Goal: Information Seeking & Learning: Learn about a topic

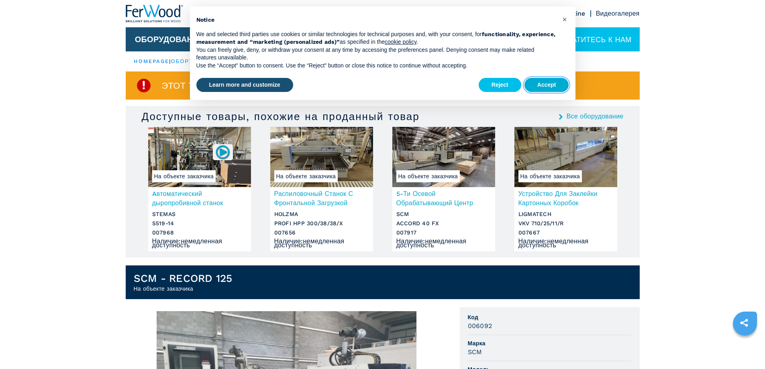
click at [546, 88] on button "Accept" at bounding box center [546, 85] width 45 height 14
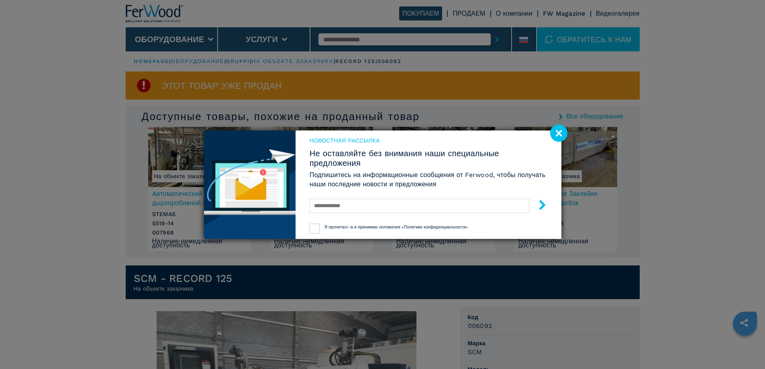
click at [212, 58] on div "Новостная рассылка Не оставляйте без внимания наши специальные предложения Подп…" at bounding box center [382, 184] width 765 height 369
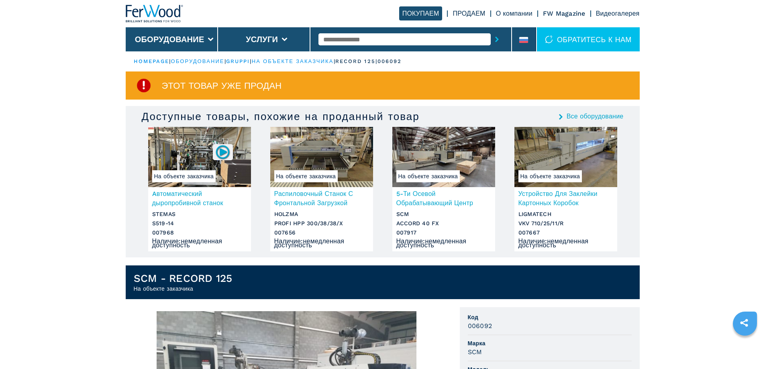
click at [212, 62] on link "оборудование" at bounding box center [197, 61] width 53 height 6
click at [200, 34] on li "Оборудование" at bounding box center [172, 39] width 92 height 24
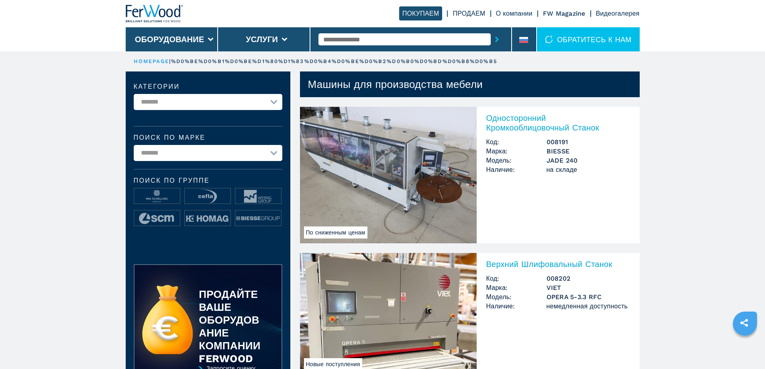
click at [197, 36] on button "Оборудование" at bounding box center [169, 40] width 69 height 10
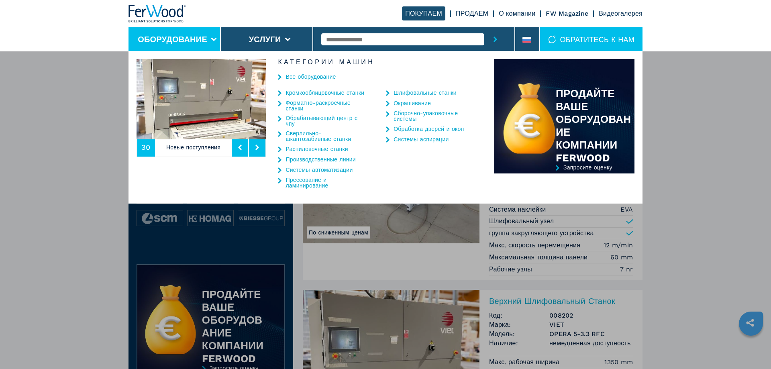
click at [310, 119] on link "Обрабатывающий центр с чпу" at bounding box center [326, 120] width 80 height 11
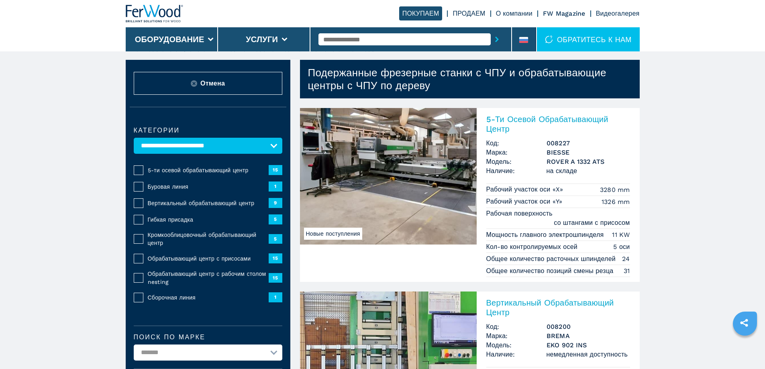
scroll to position [40, 0]
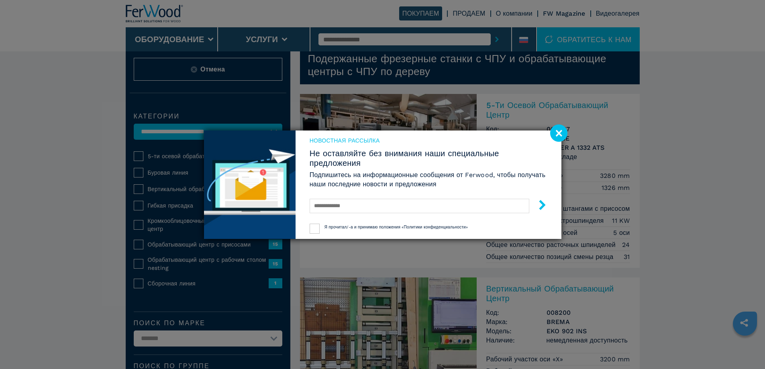
click at [562, 133] on image at bounding box center [558, 132] width 17 height 17
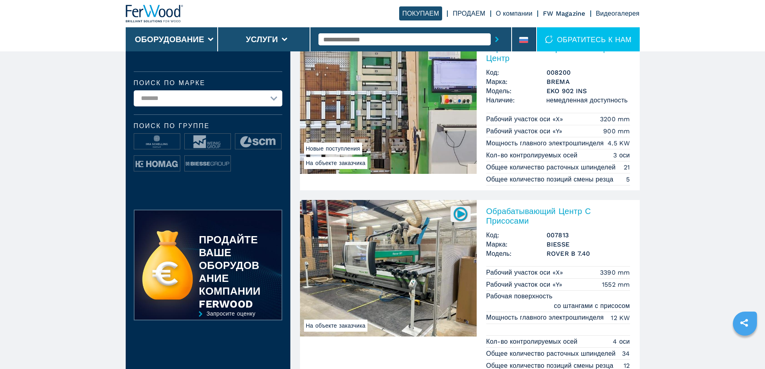
scroll to position [281, 0]
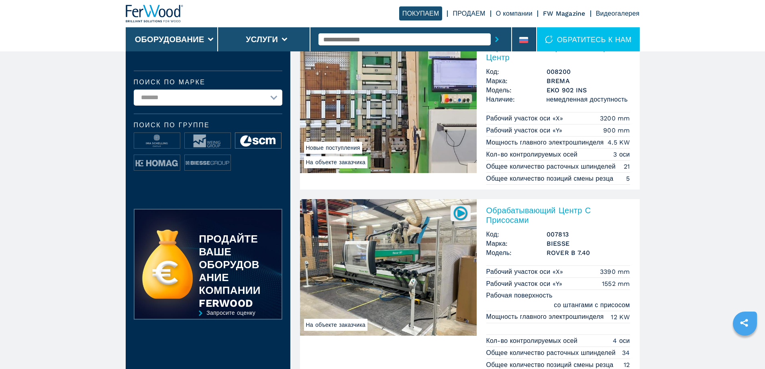
click at [258, 145] on img at bounding box center [258, 141] width 46 height 16
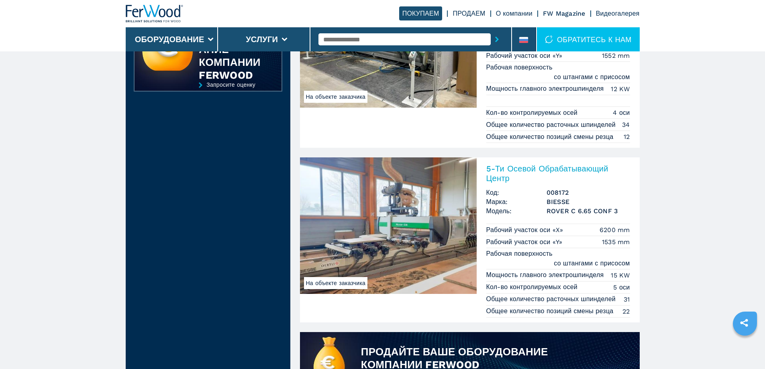
scroll to position [570, 0]
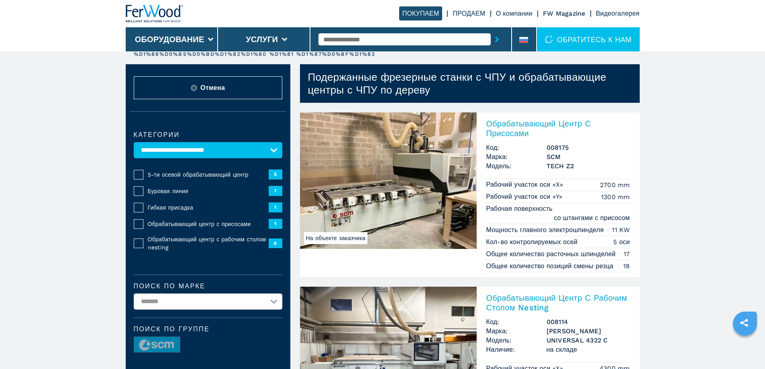
scroll to position [40, 0]
